Goal: Task Accomplishment & Management: Use online tool/utility

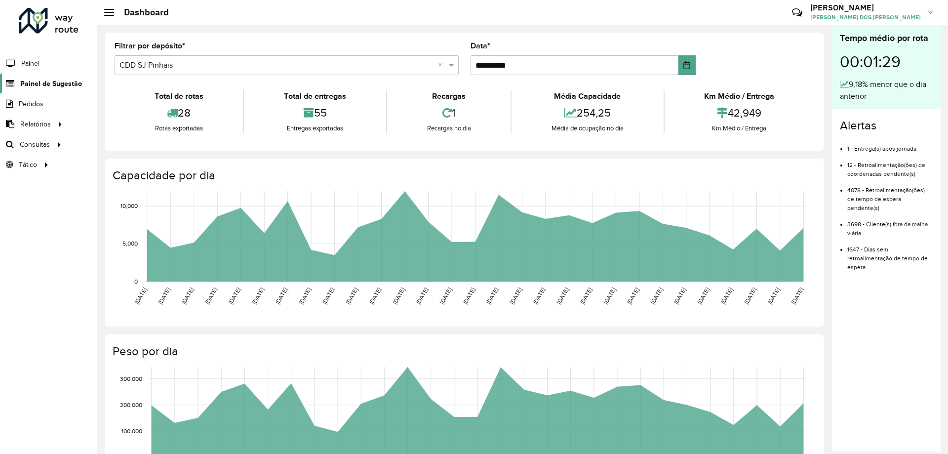
click at [44, 81] on span "Painel de Sugestão" at bounding box center [51, 83] width 62 height 10
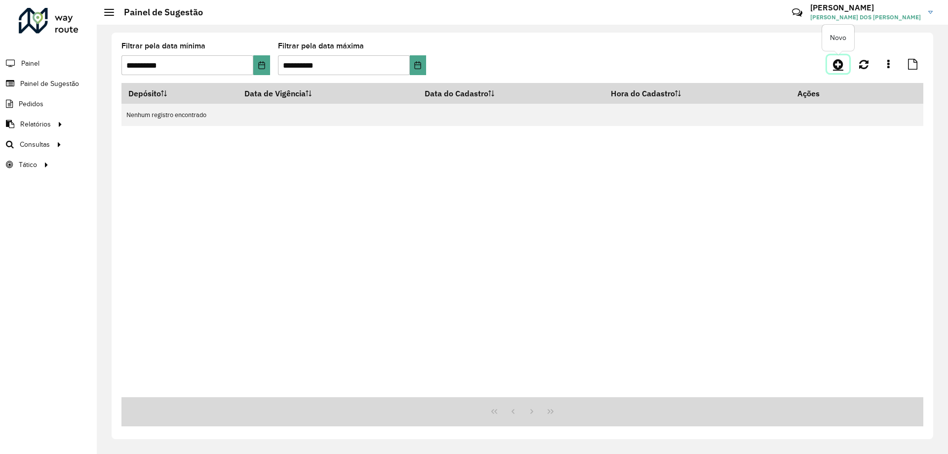
click at [839, 65] on icon at bounding box center [838, 64] width 10 height 12
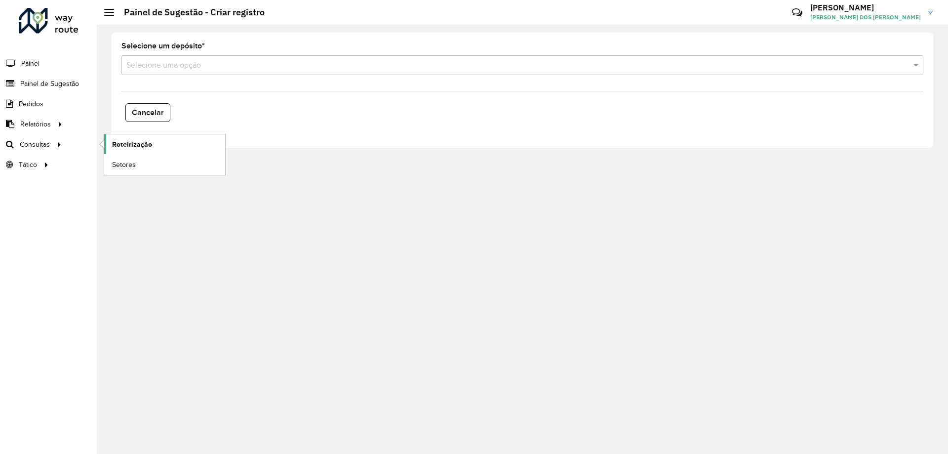
click at [122, 147] on span "Roteirização" at bounding box center [132, 144] width 40 height 10
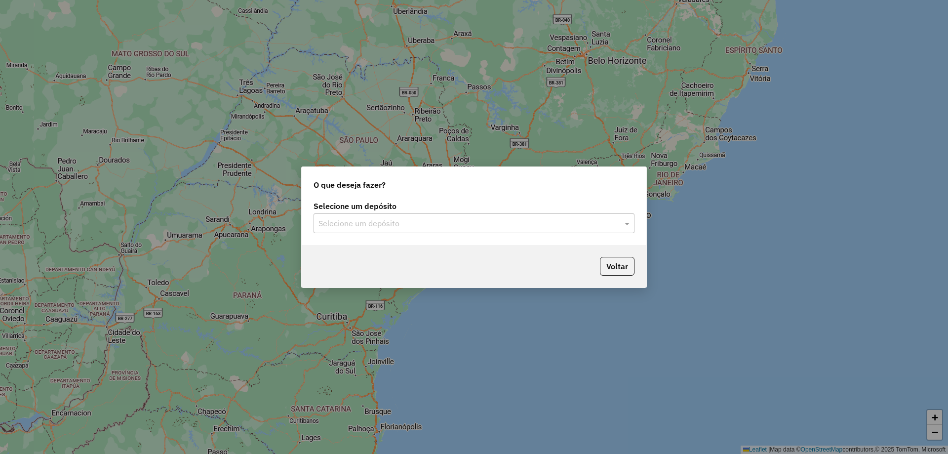
click at [384, 223] on input "text" at bounding box center [463, 224] width 291 height 12
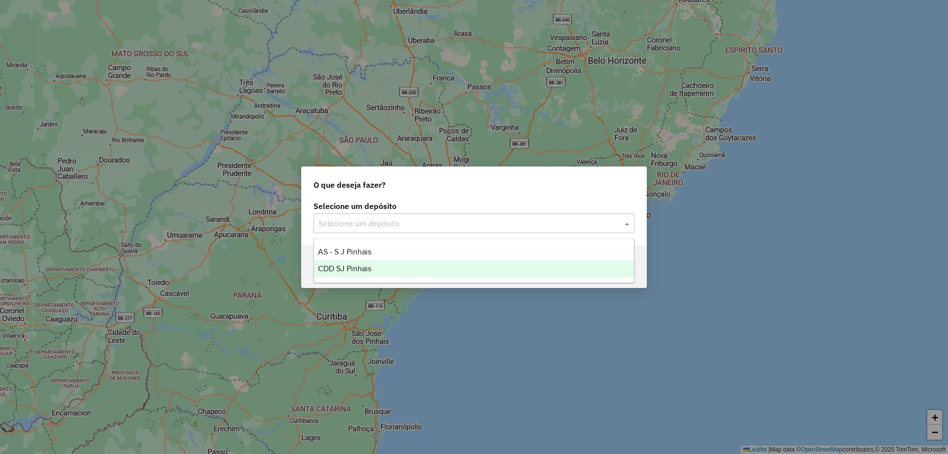
click at [361, 267] on span "CDD SJ Pinhais" at bounding box center [344, 268] width 53 height 8
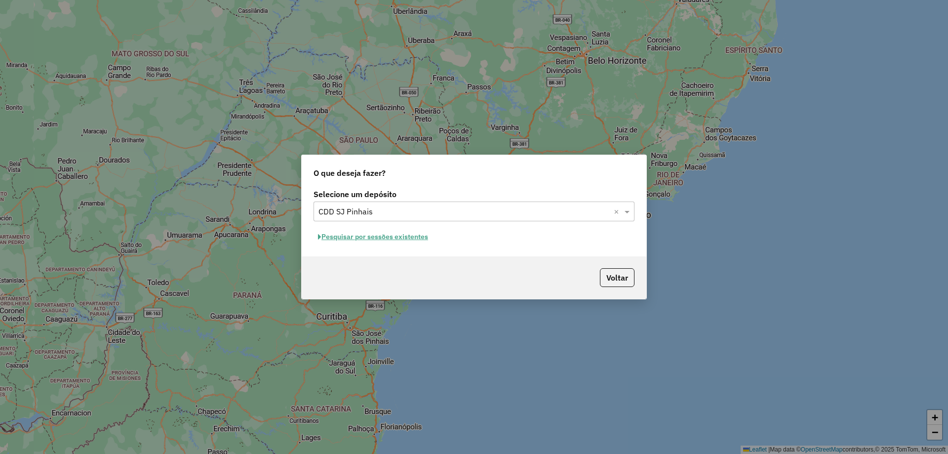
click at [354, 239] on button "Pesquisar por sessões existentes" at bounding box center [372, 236] width 119 height 15
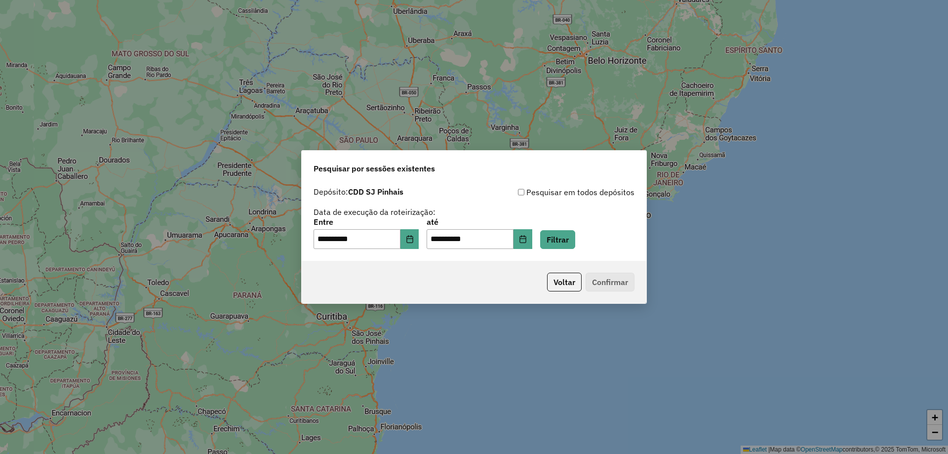
click at [575, 250] on div "**********" at bounding box center [474, 221] width 345 height 78
click at [573, 241] on button "Filtrar" at bounding box center [557, 239] width 35 height 19
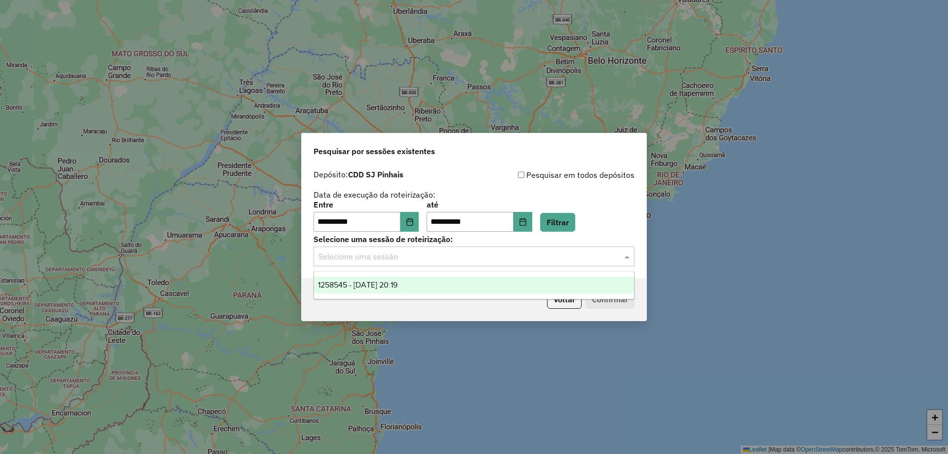
click at [539, 256] on input "text" at bounding box center [463, 257] width 291 height 12
click at [397, 285] on span "1258545 - [DATE] 20:19" at bounding box center [357, 284] width 79 height 8
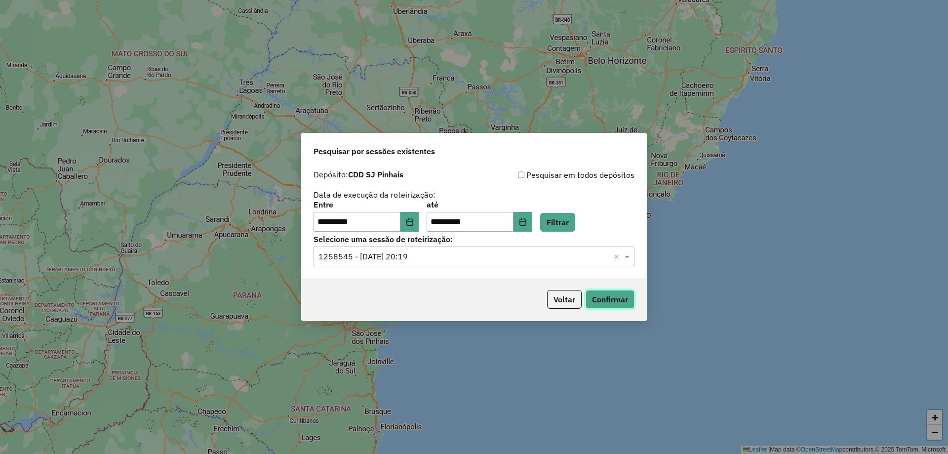
click at [610, 301] on button "Confirmar" at bounding box center [609, 299] width 49 height 19
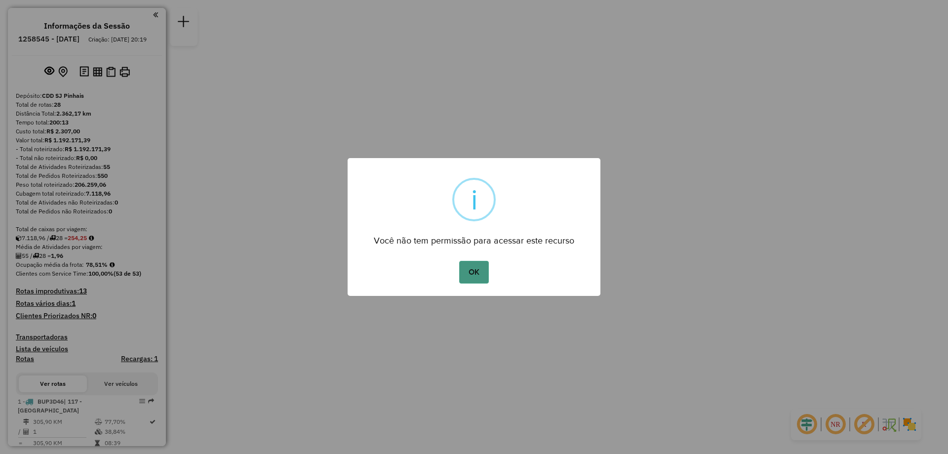
click at [471, 278] on button "OK" at bounding box center [473, 272] width 29 height 23
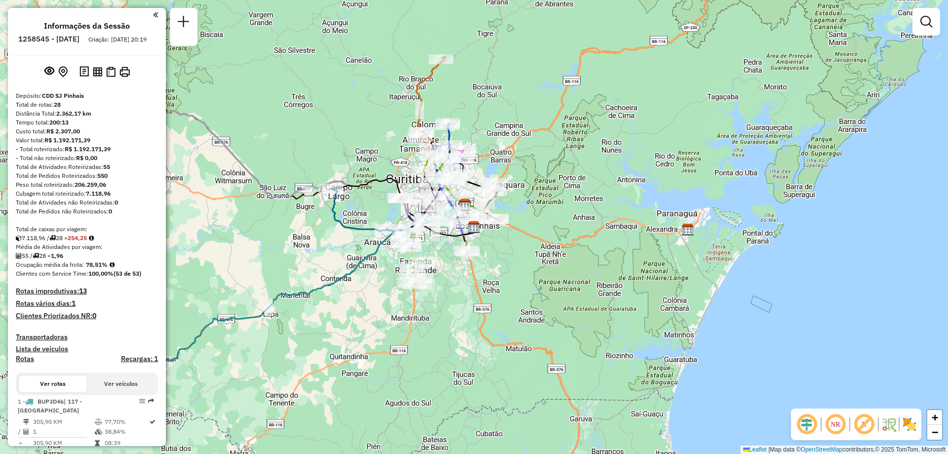
scroll to position [197, 0]
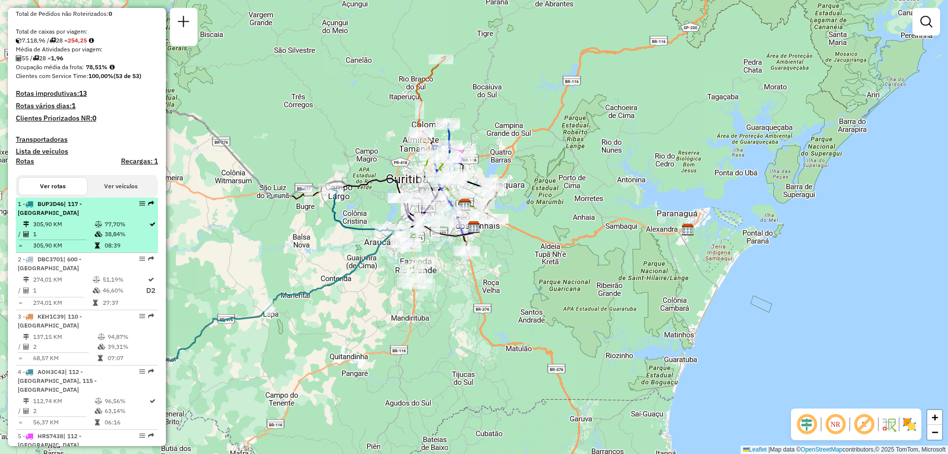
click at [68, 228] on td "305,90 KM" at bounding box center [64, 224] width 62 height 10
select select "**********"
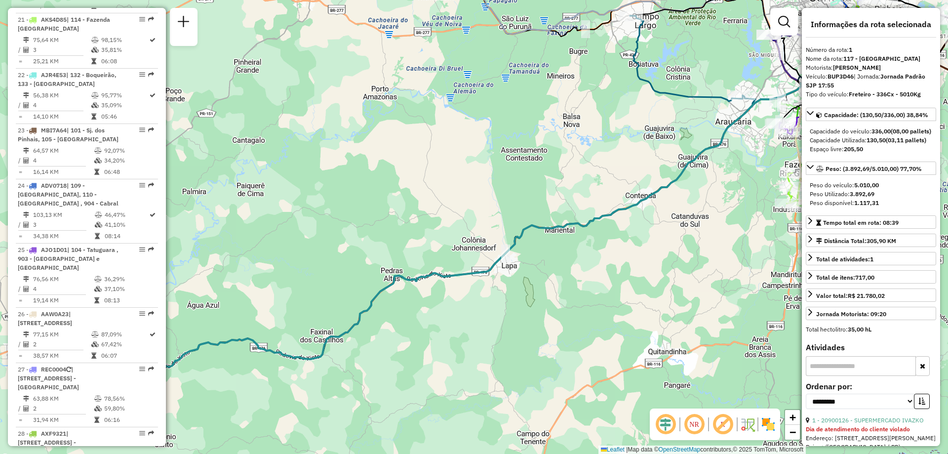
scroll to position [266, 0]
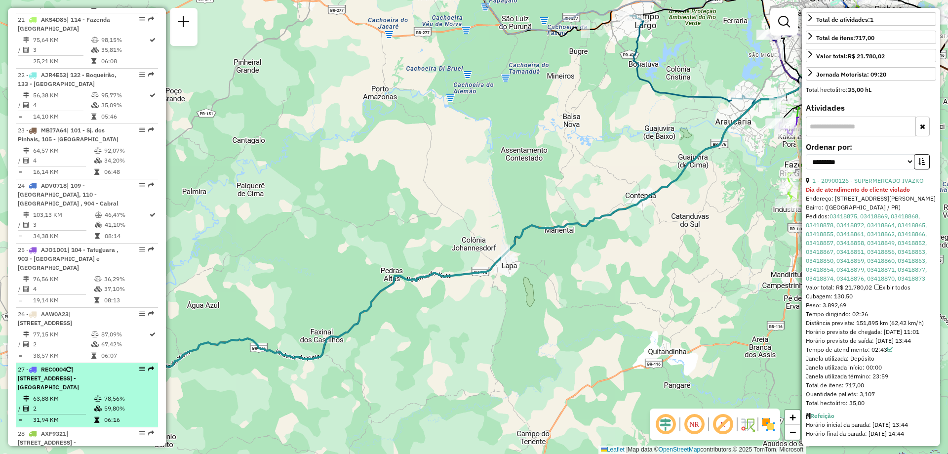
click at [69, 393] on td "63,88 KM" at bounding box center [63, 398] width 61 height 10
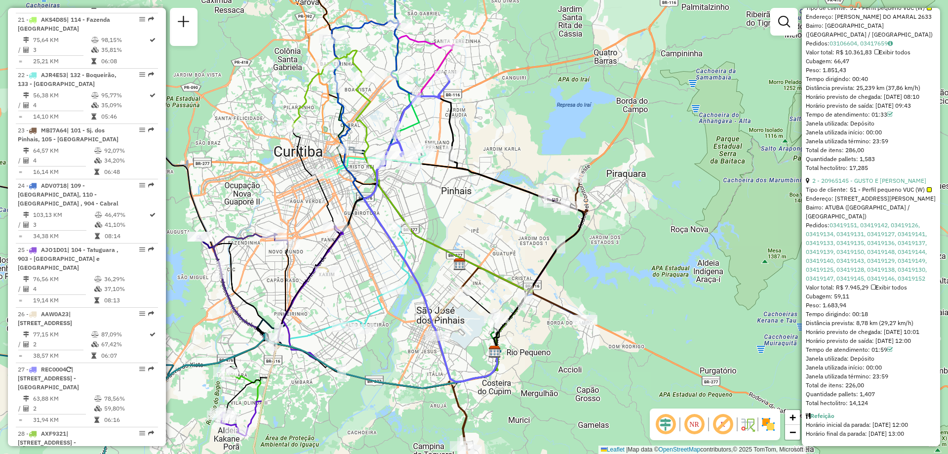
scroll to position [448, 0]
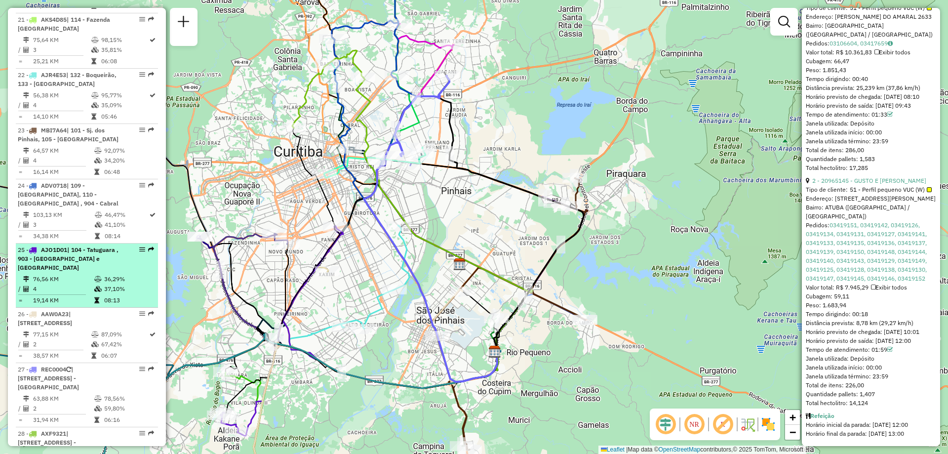
click at [74, 245] on div "25 - AJO1D01 | 104 - Tatuguara , 903 - Vila Izabel e Agua verde" at bounding box center [70, 258] width 105 height 27
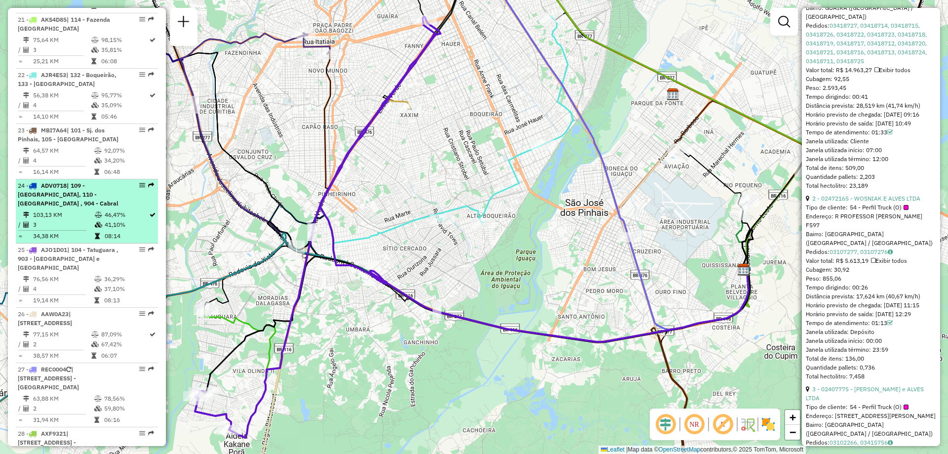
click at [67, 179] on li "24 - ADV0718 | 109 - Colombo, 110 - Santa Candida , 904 - Cabral 103,13 KM 46,4…" at bounding box center [87, 211] width 142 height 64
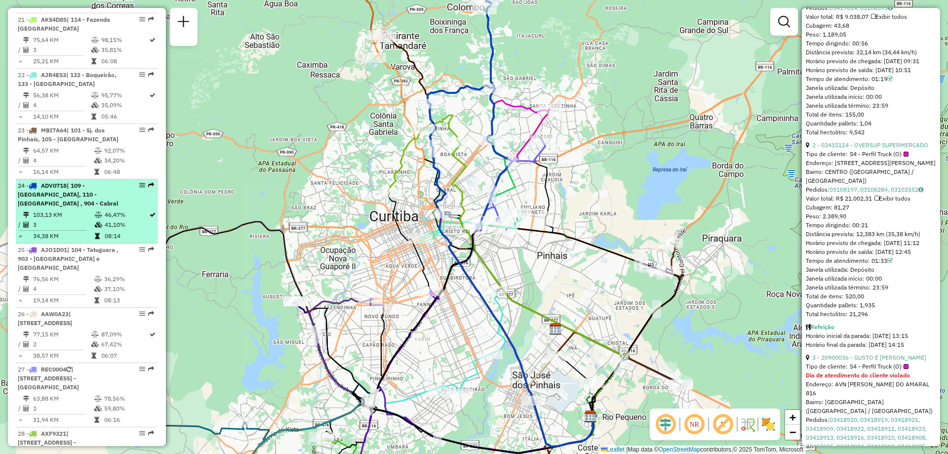
click at [86, 210] on td "103,13 KM" at bounding box center [64, 215] width 62 height 10
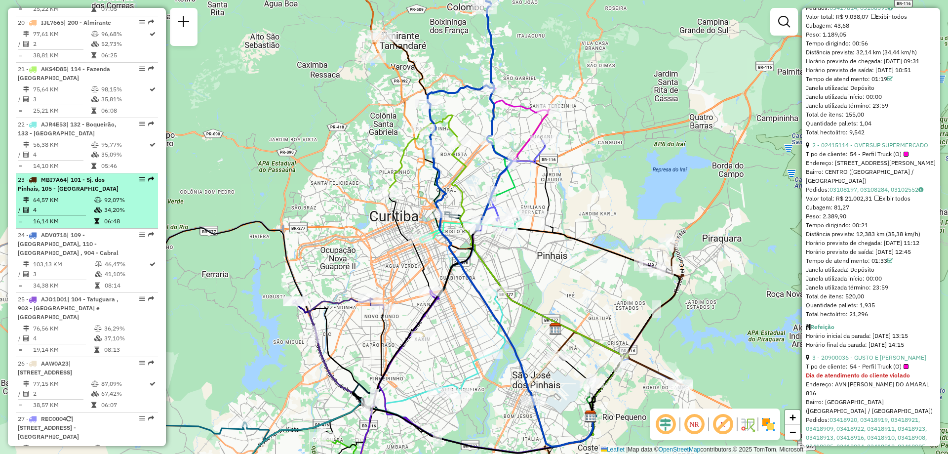
click at [64, 195] on td "64,57 KM" at bounding box center [63, 200] width 61 height 10
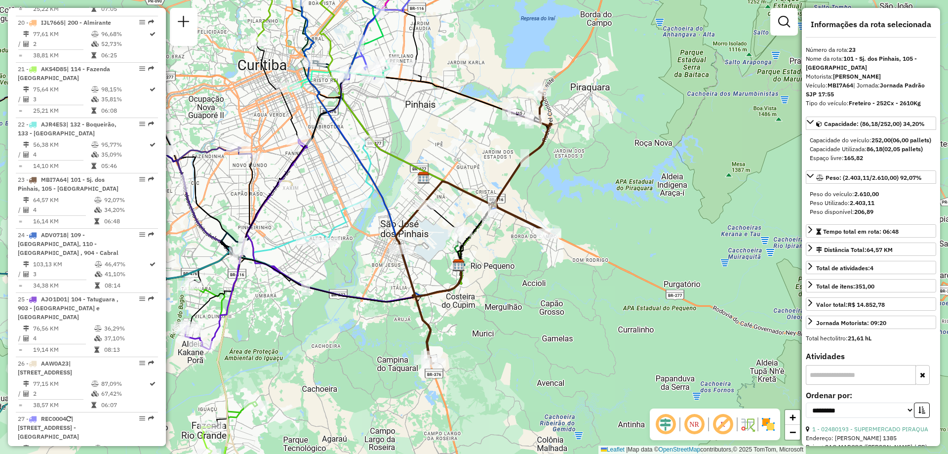
scroll to position [197, 0]
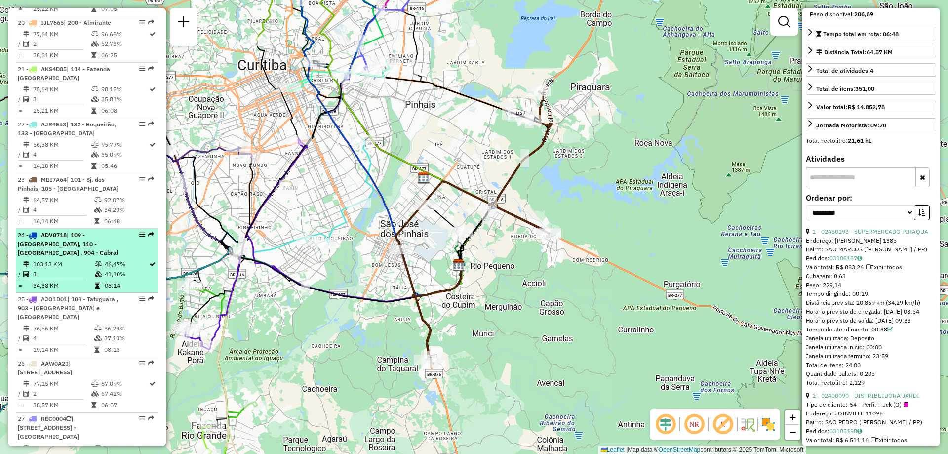
click at [45, 259] on td "103,13 KM" at bounding box center [64, 264] width 62 height 10
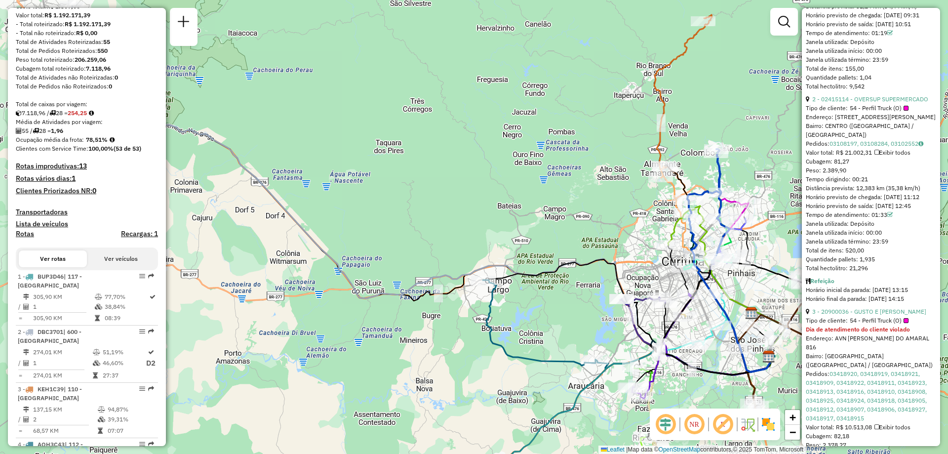
scroll to position [0, 0]
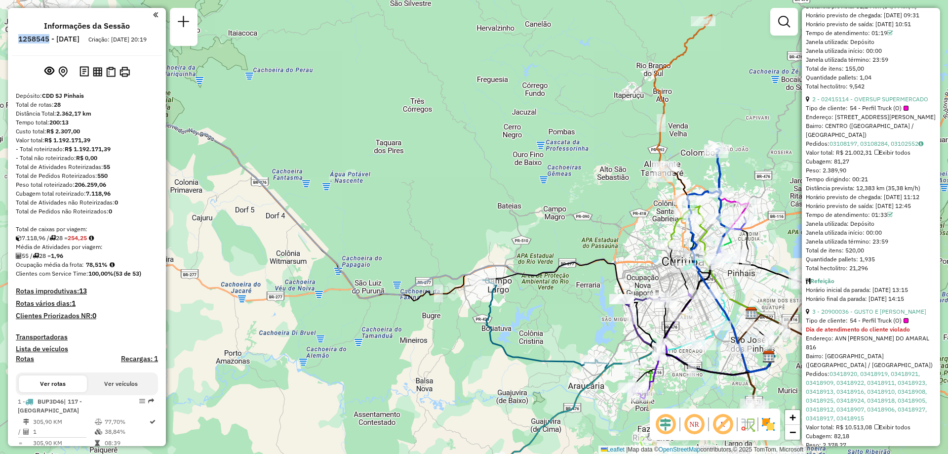
drag, startPoint x: 46, startPoint y: 38, endPoint x: 76, endPoint y: 43, distance: 30.0
click at [76, 43] on h6 "1258545 - 03/09/2025" at bounding box center [48, 39] width 61 height 9
copy h6 "1258545"
